Goal: Check status: Verify the current state of an ongoing process or item

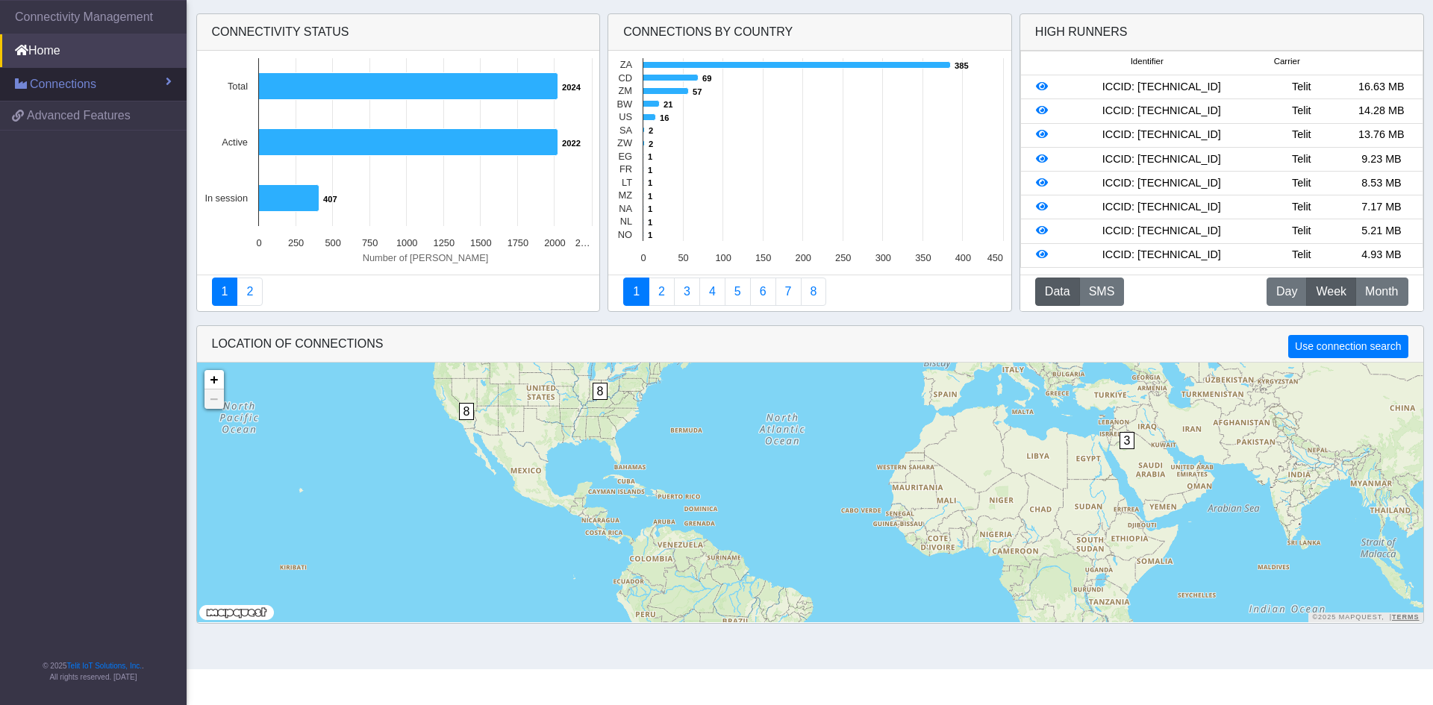
click at [129, 95] on link "Connections" at bounding box center [93, 84] width 187 height 33
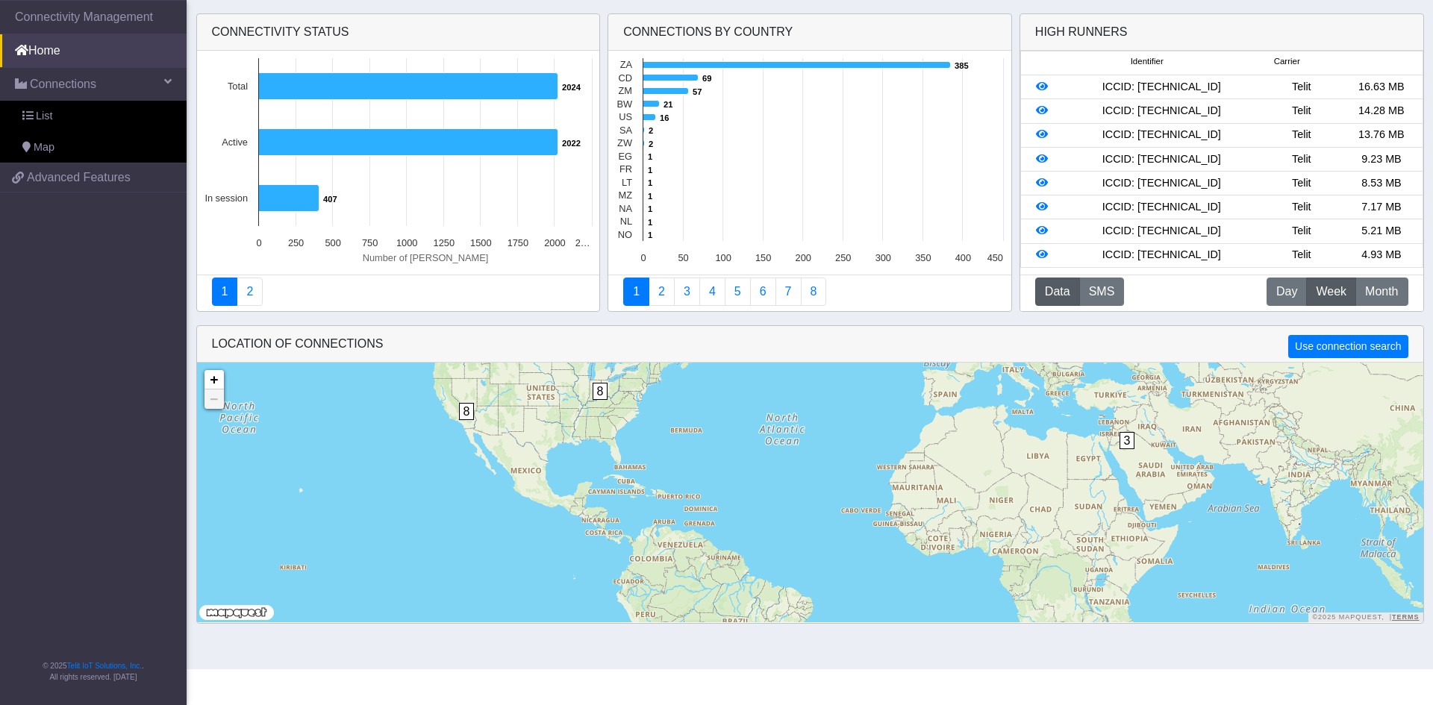
click at [1278, 200] on div "Telit" at bounding box center [1301, 207] width 80 height 16
click at [1285, 290] on span "Day" at bounding box center [1286, 292] width 21 height 18
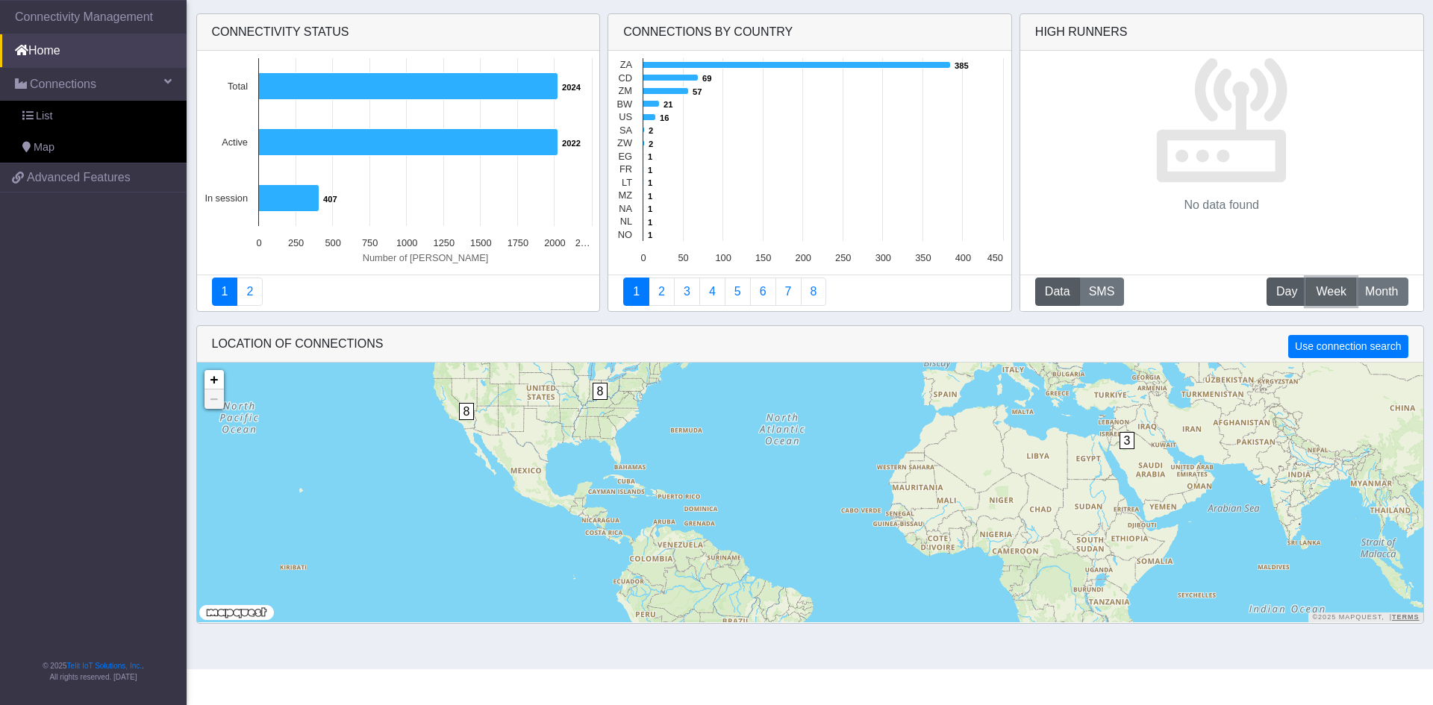
click at [1320, 284] on span "Week" at bounding box center [1331, 292] width 31 height 18
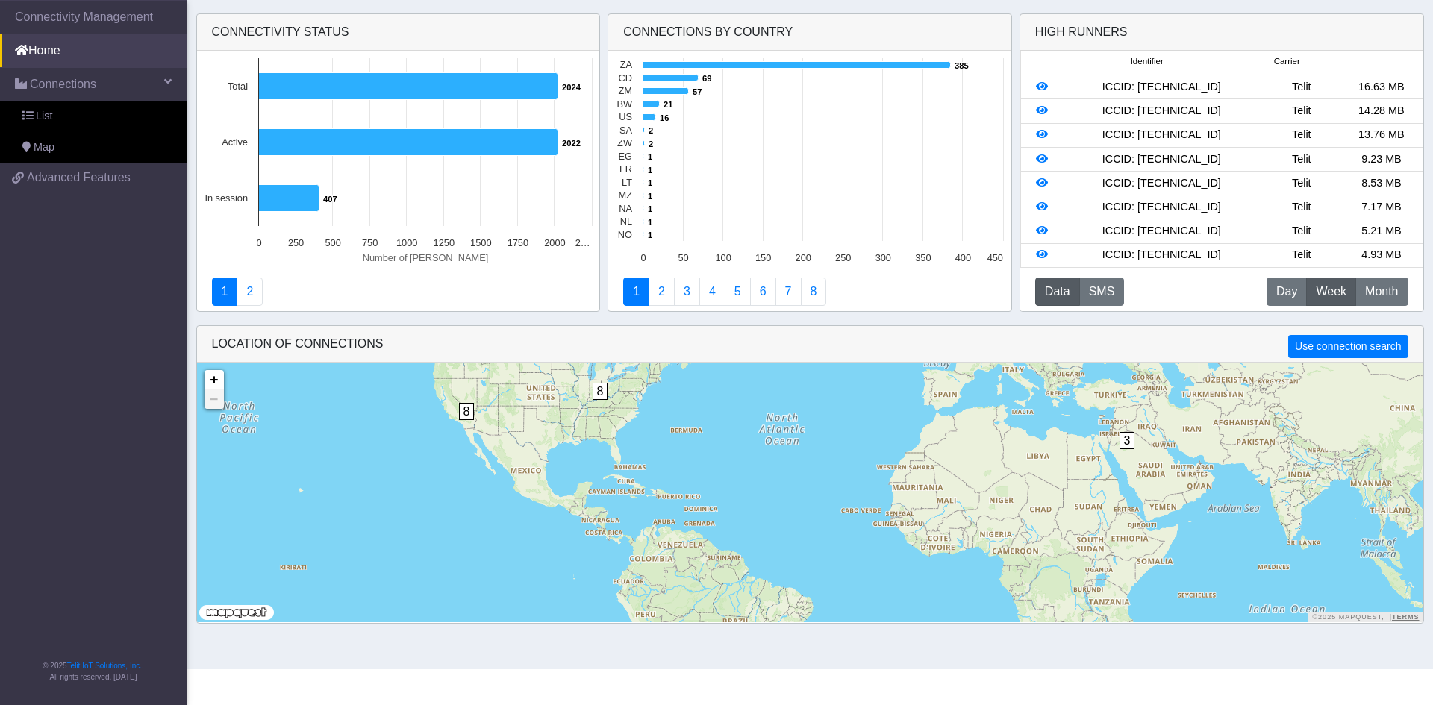
click at [1245, 166] on div "ICCID: [TECHNICAL_ID]" at bounding box center [1161, 159] width 200 height 16
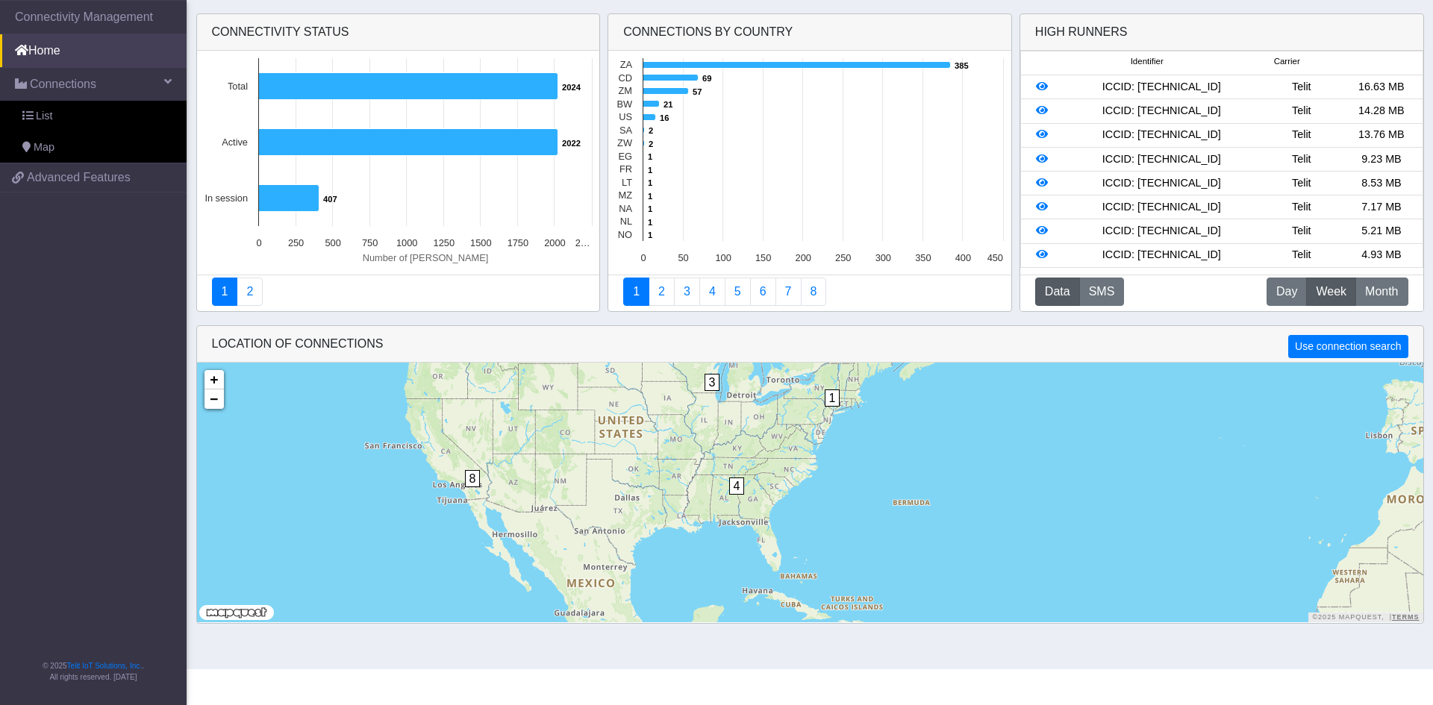
drag, startPoint x: 514, startPoint y: 447, endPoint x: 813, endPoint y: 569, distance: 322.3
click at [853, 571] on div "1 2 1 1 2 1 4 3 8 140 395 + − ©2025 MapQuest, | Terms" at bounding box center [810, 493] width 1226 height 260
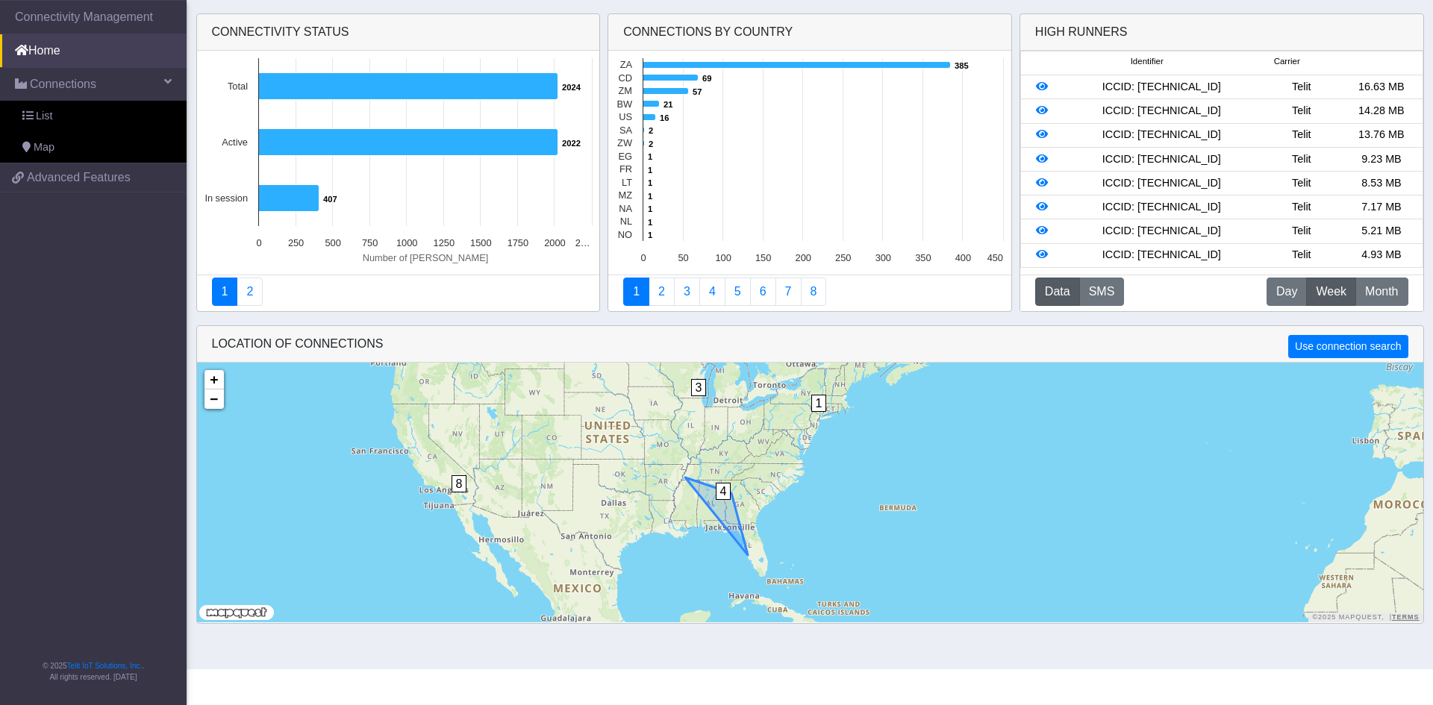
click at [726, 490] on span "4" at bounding box center [724, 491] width 16 height 17
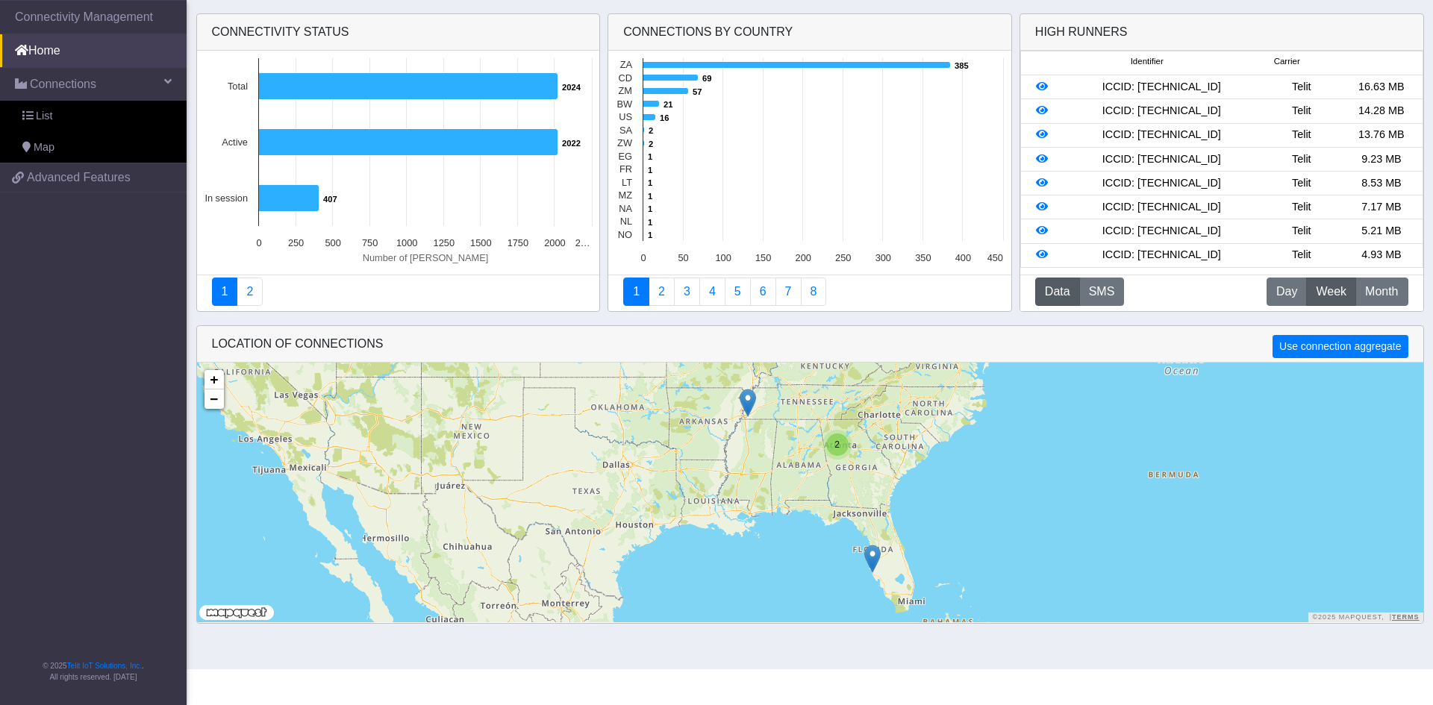
click at [750, 405] on img at bounding box center [748, 403] width 16 height 28
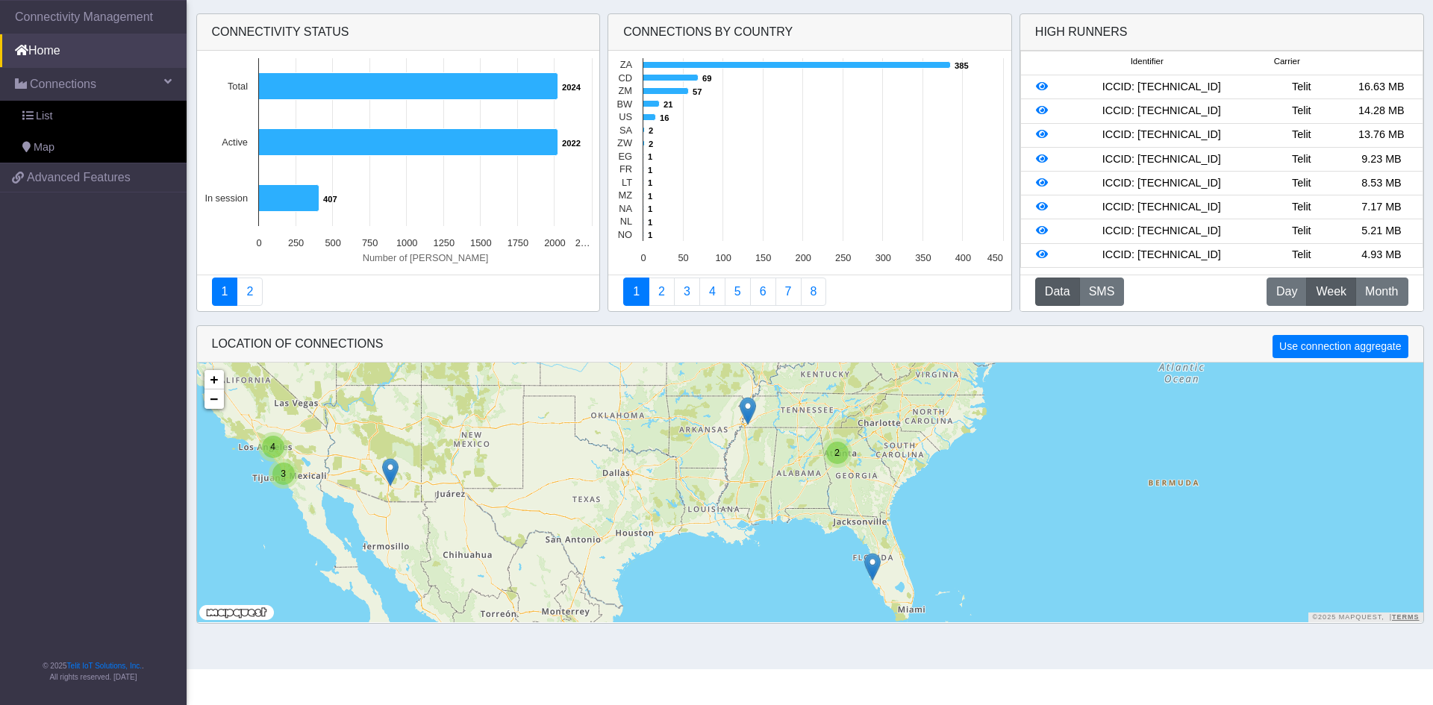
click at [746, 410] on img at bounding box center [748, 411] width 16 height 28
click at [729, 396] on link "Click here" at bounding box center [725, 395] width 40 height 10
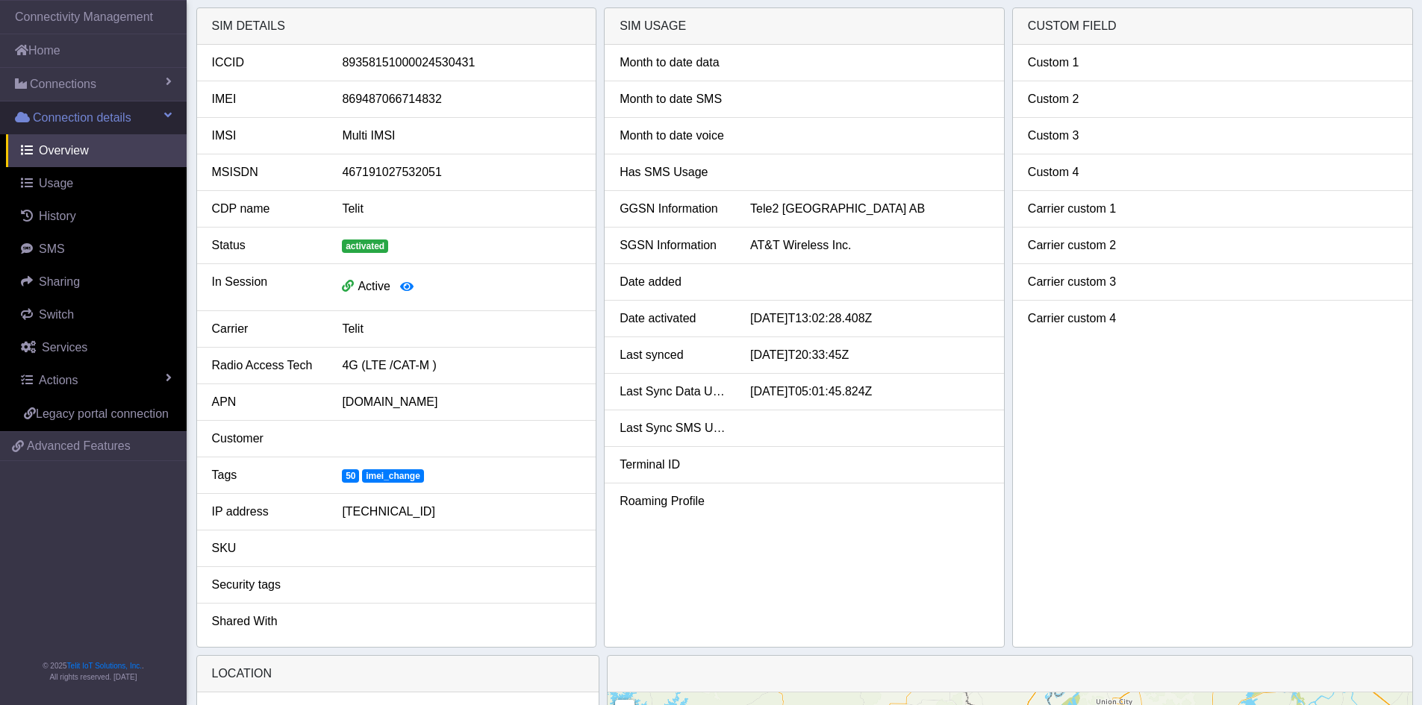
click at [107, 113] on span "Connection details" at bounding box center [82, 118] width 99 height 18
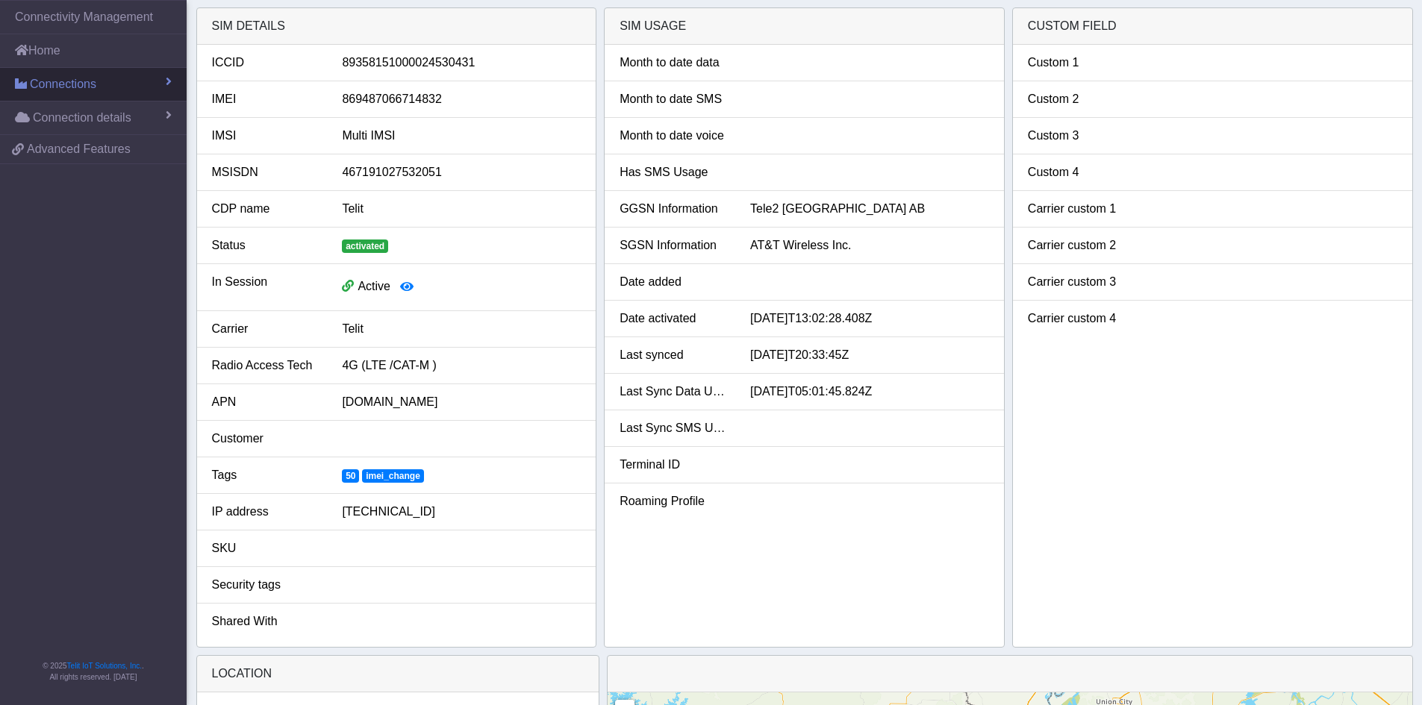
click at [102, 78] on link "Connections" at bounding box center [93, 84] width 187 height 33
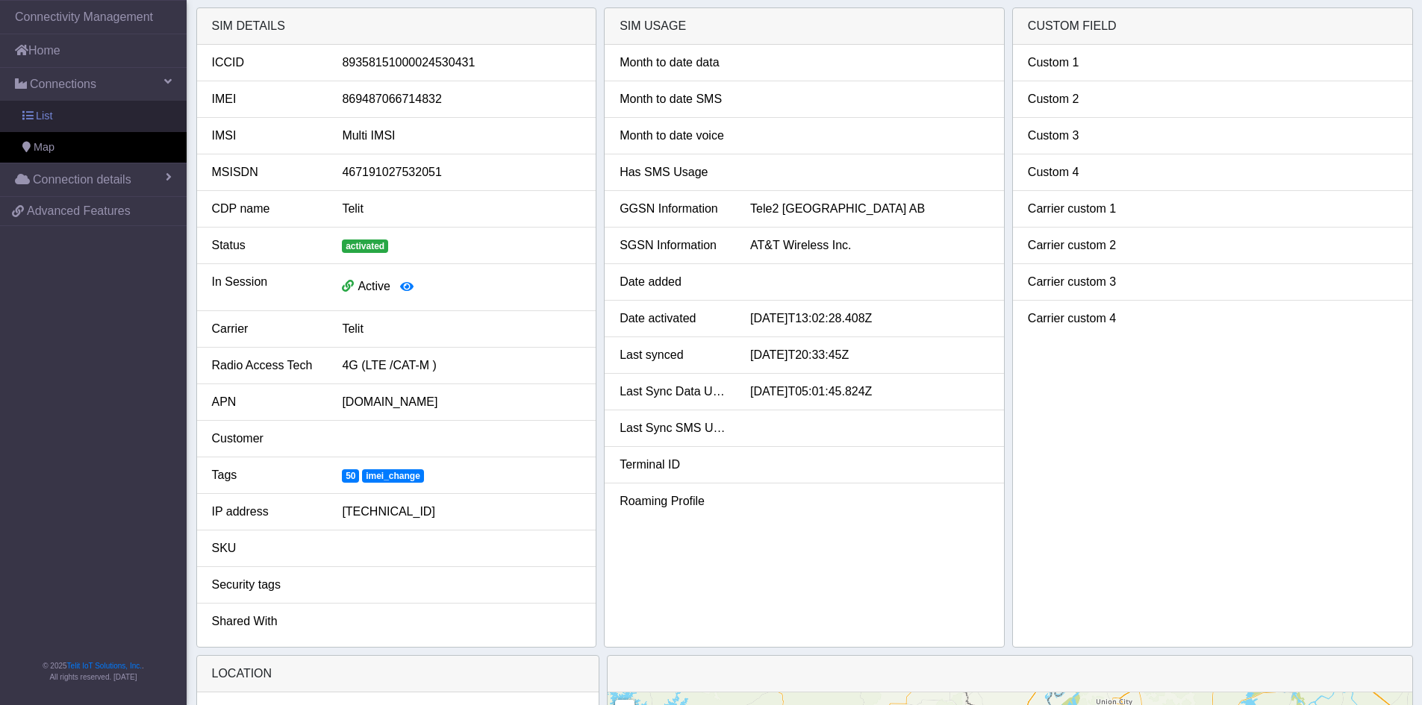
click at [69, 121] on link "List" at bounding box center [93, 116] width 187 height 31
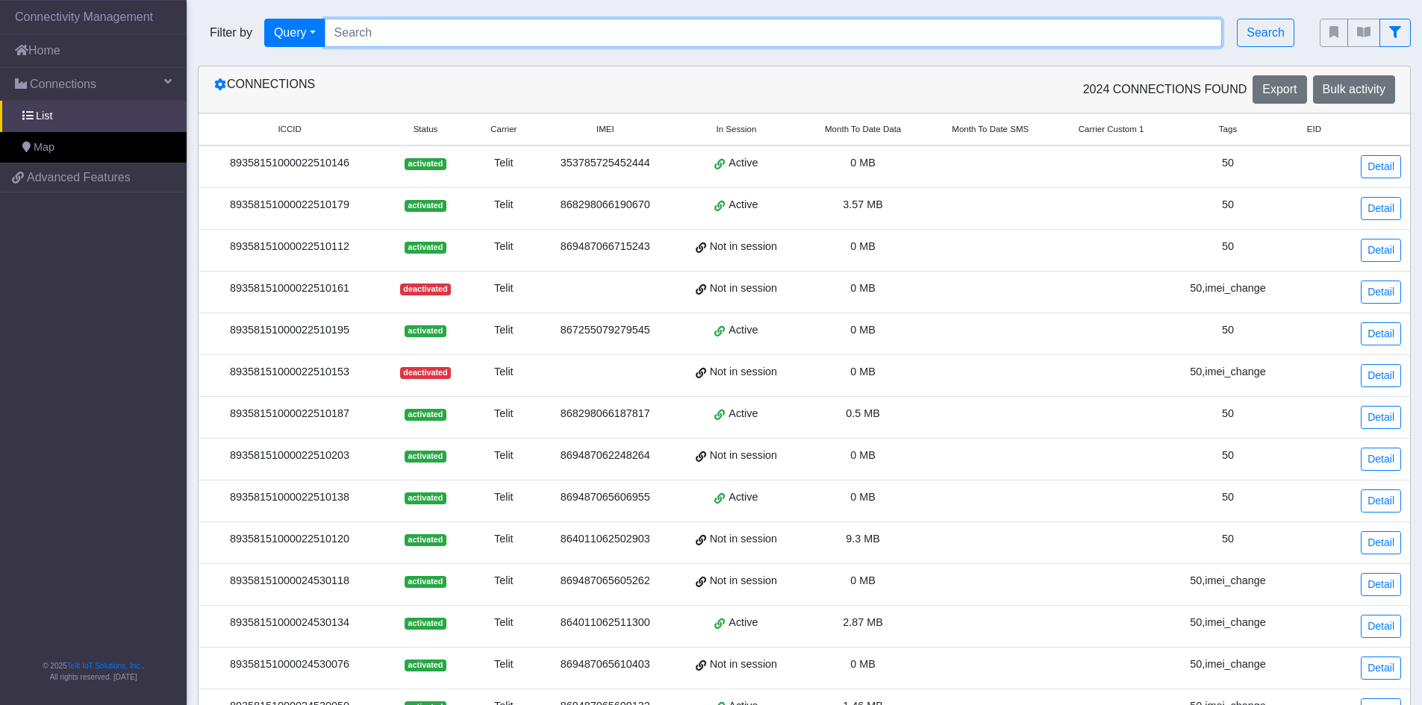
click at [646, 30] on input "Search..." at bounding box center [774, 33] width 898 height 28
paste input "89358151000024530753"
type input "89358151000024530753"
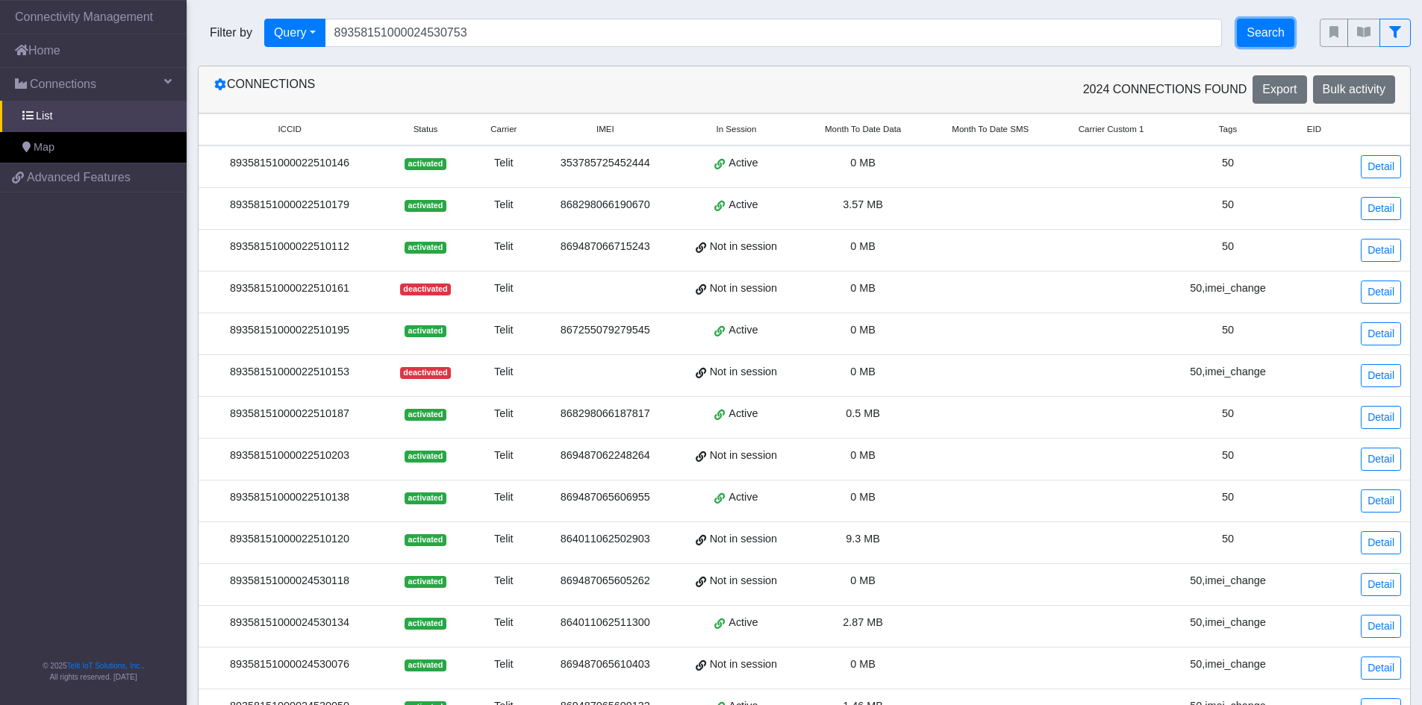
click at [1263, 36] on button "Search" at bounding box center [1265, 33] width 57 height 28
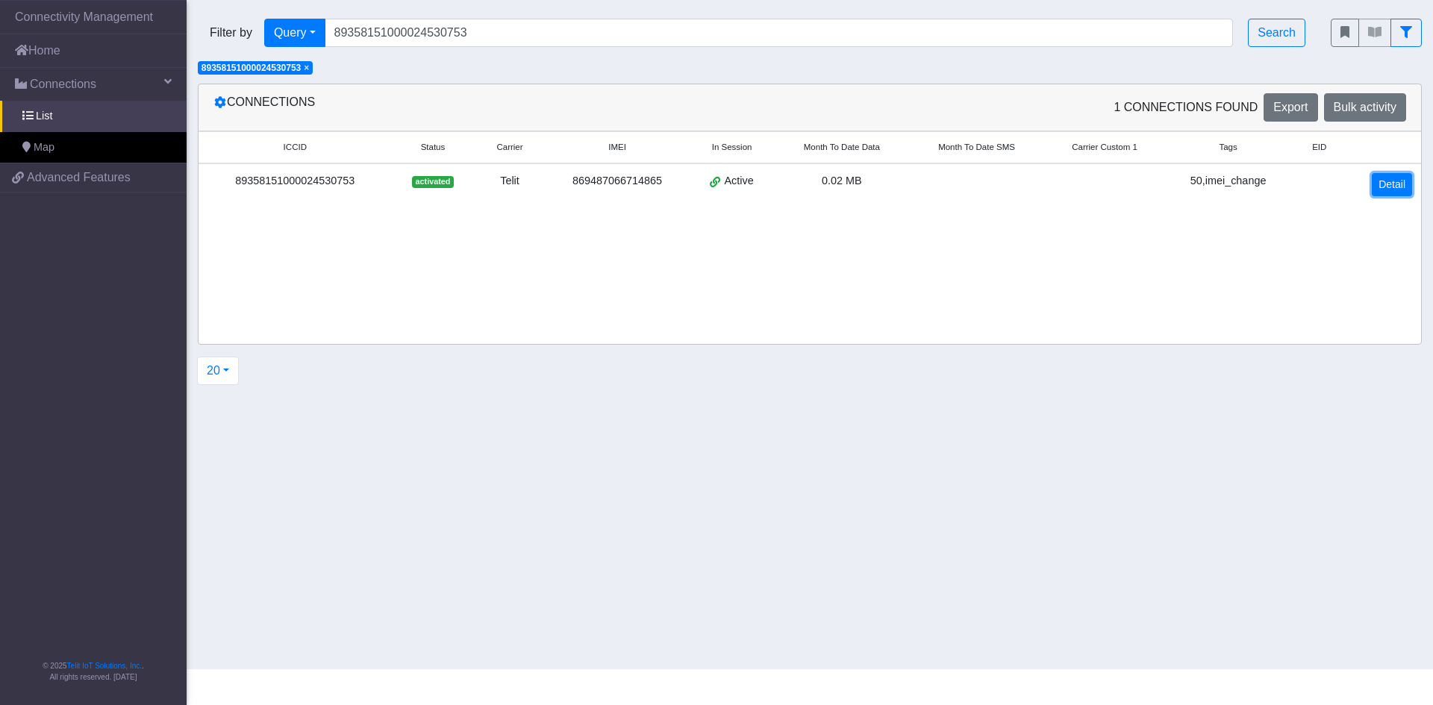
click at [1401, 186] on link "Detail" at bounding box center [1392, 184] width 40 height 23
